Goal: Task Accomplishment & Management: Manage account settings

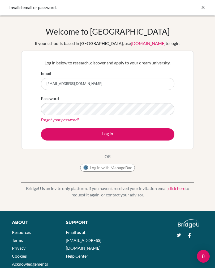
click at [108, 134] on button "Log in" at bounding box center [108, 134] width 134 height 12
click at [33, 2] on div "Invalid email or password." at bounding box center [107, 7] width 215 height 15
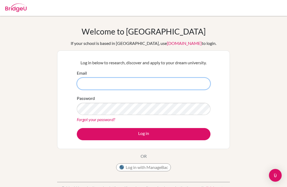
type input "[EMAIL_ADDRESS][DOMAIN_NAME]"
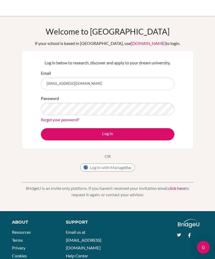
click at [139, 130] on button "Log in" at bounding box center [108, 134] width 134 height 12
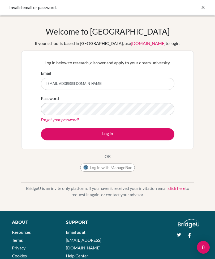
click at [208, 4] on div "Invalid email or password." at bounding box center [107, 7] width 215 height 15
click at [205, 8] on icon at bounding box center [203, 7] width 5 height 5
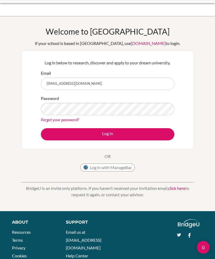
click at [203, 8] on div at bounding box center [108, 8] width 210 height 16
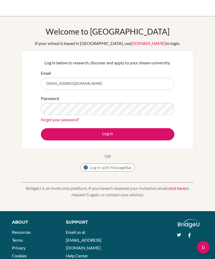
click at [123, 164] on button "Log in with ManageBac" at bounding box center [107, 167] width 55 height 8
